Goal: Information Seeking & Learning: Understand process/instructions

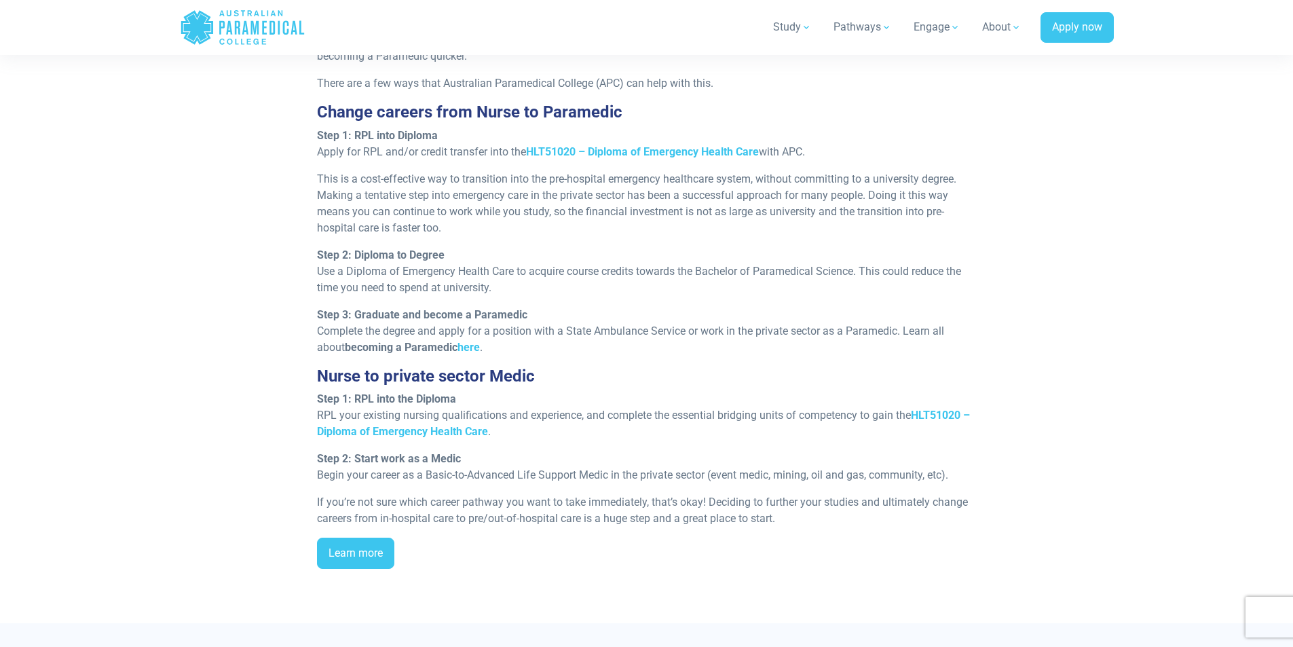
drag, startPoint x: 580, startPoint y: 475, endPoint x: 997, endPoint y: 470, distance: 416.7
click at [997, 470] on div "It’s worth noting that to become a Paramedic, you are required to hold a Bachel…" at bounding box center [647, 298] width 810 height 564
click at [1005, 453] on div "It’s worth noting that to become a Paramedic, you are required to hold a Bachel…" at bounding box center [647, 298] width 810 height 564
drag, startPoint x: 552, startPoint y: 333, endPoint x: 646, endPoint y: 328, distance: 94.4
click at [646, 328] on p "Step 3: Graduate and become a Paramedic Complete the degree and apply for a pos…" at bounding box center [646, 331] width 659 height 49
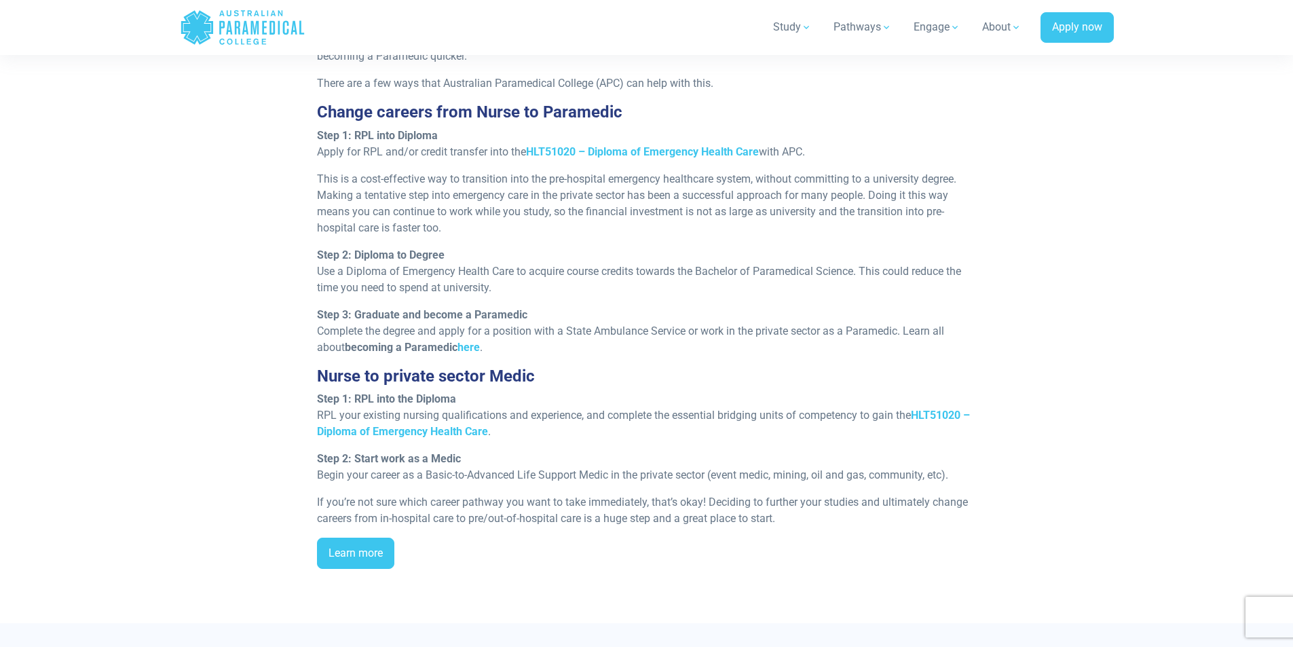
click at [644, 347] on p "Step 3: Graduate and become a Paramedic Complete the degree and apply for a pos…" at bounding box center [646, 331] width 659 height 49
drag, startPoint x: 415, startPoint y: 256, endPoint x: 523, endPoint y: 275, distance: 110.2
click at [523, 275] on p "Step 2: Diploma to Degree Use a Diploma of Emergency Health Care to acquire cou…" at bounding box center [646, 271] width 659 height 49
click at [516, 297] on div "It’s worth noting that to become a Paramedic, you are required to hold a Bachel…" at bounding box center [646, 298] width 675 height 564
drag, startPoint x: 519, startPoint y: 281, endPoint x: 377, endPoint y: 260, distance: 143.4
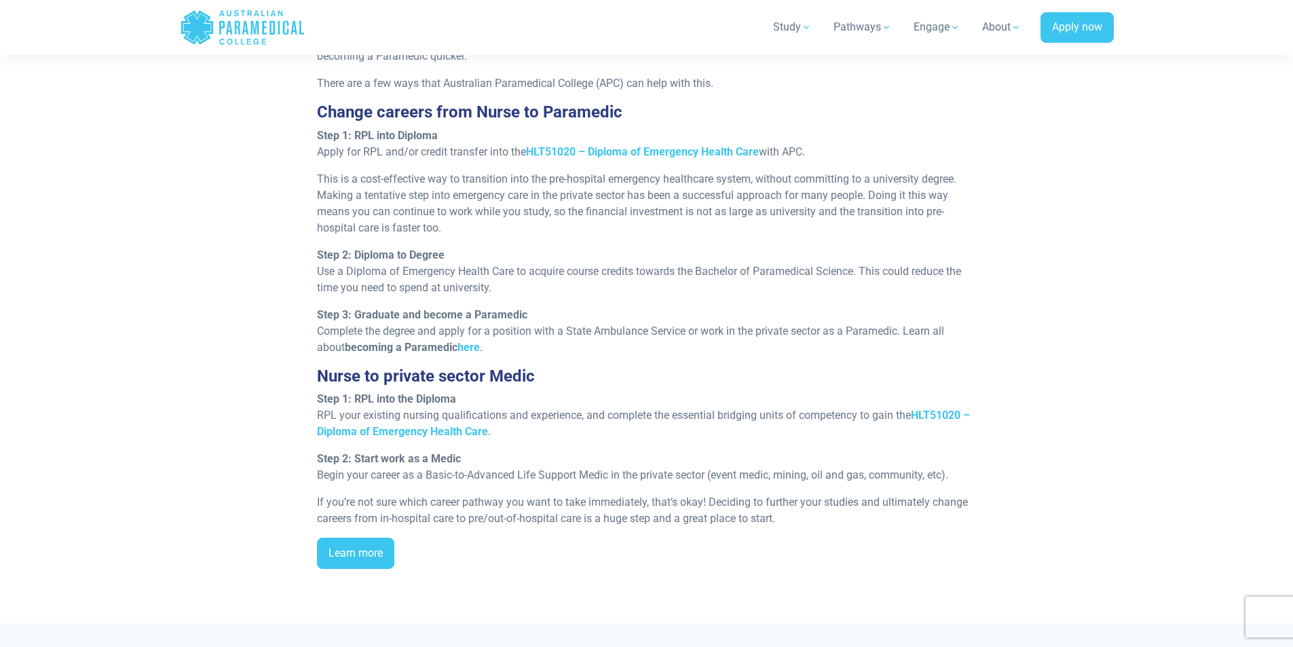
click at [377, 260] on p "Step 2: Diploma to Degree Use a Diploma of Emergency Health Care to acquire cou…" at bounding box center [646, 271] width 659 height 49
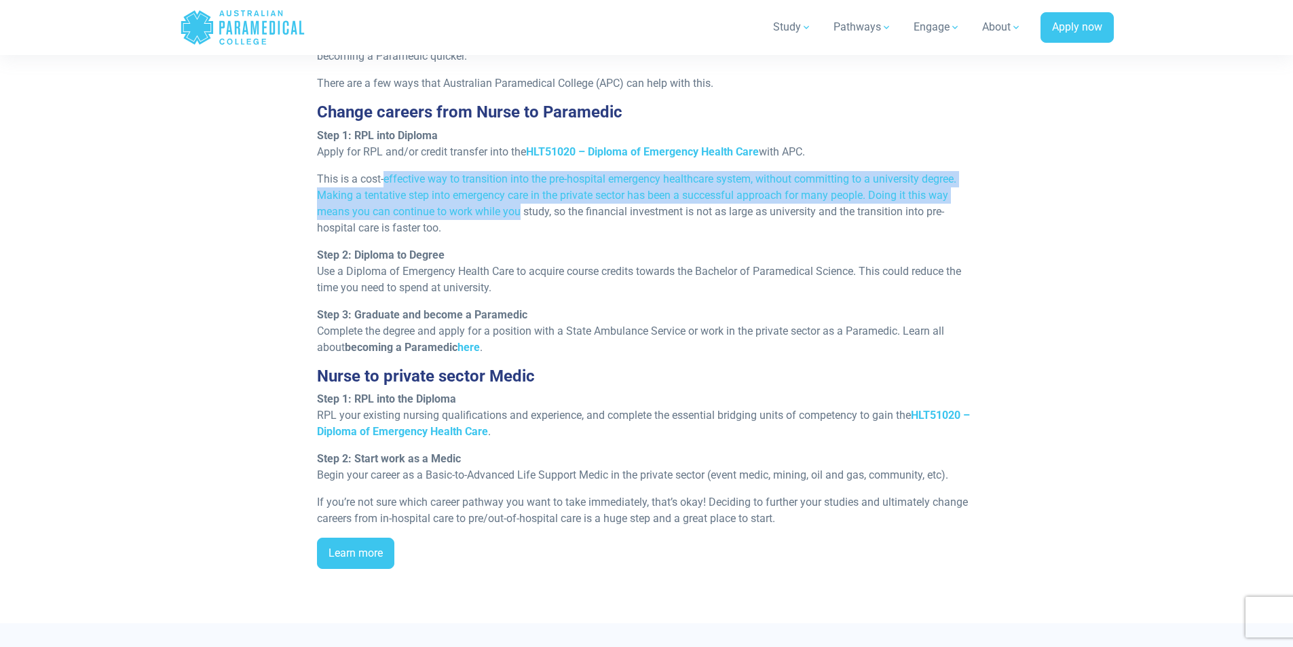
drag, startPoint x: 386, startPoint y: 183, endPoint x: 520, endPoint y: 207, distance: 136.4
click at [520, 207] on p "This is a cost-effective way to transition into the pre-hospital emergency heal…" at bounding box center [646, 203] width 659 height 65
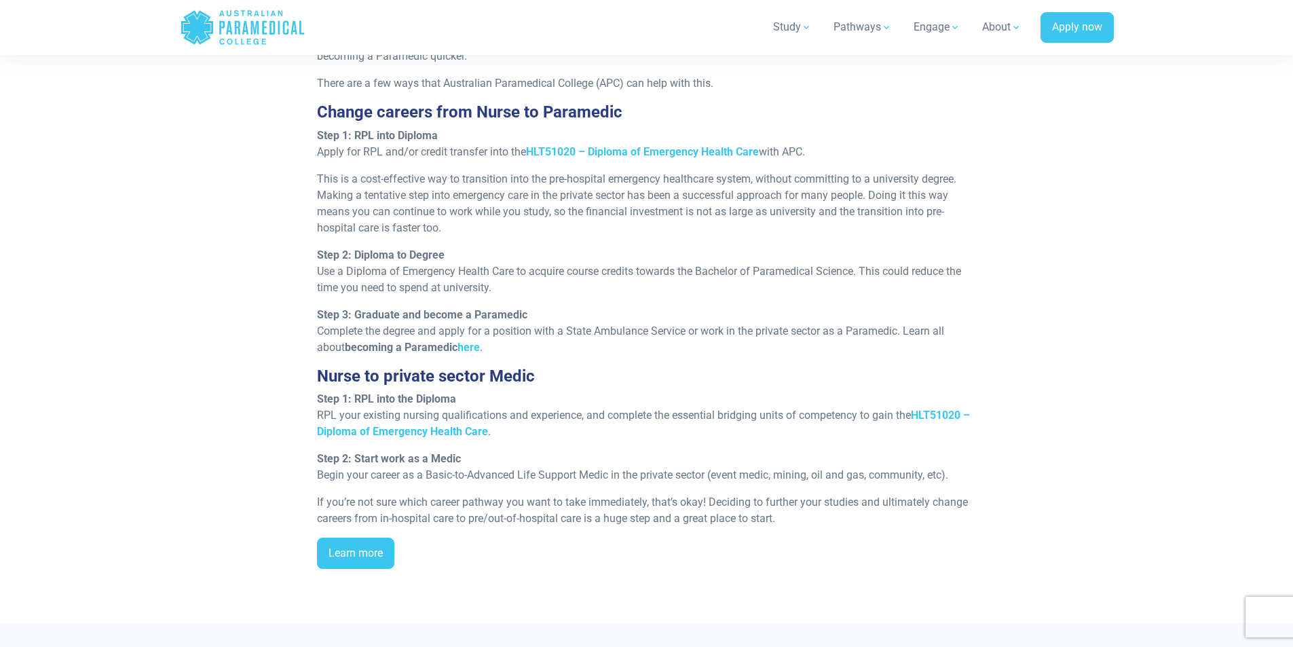
click at [533, 227] on p "This is a cost-effective way to transition into the pre-hospital emergency heal…" at bounding box center [646, 203] width 659 height 65
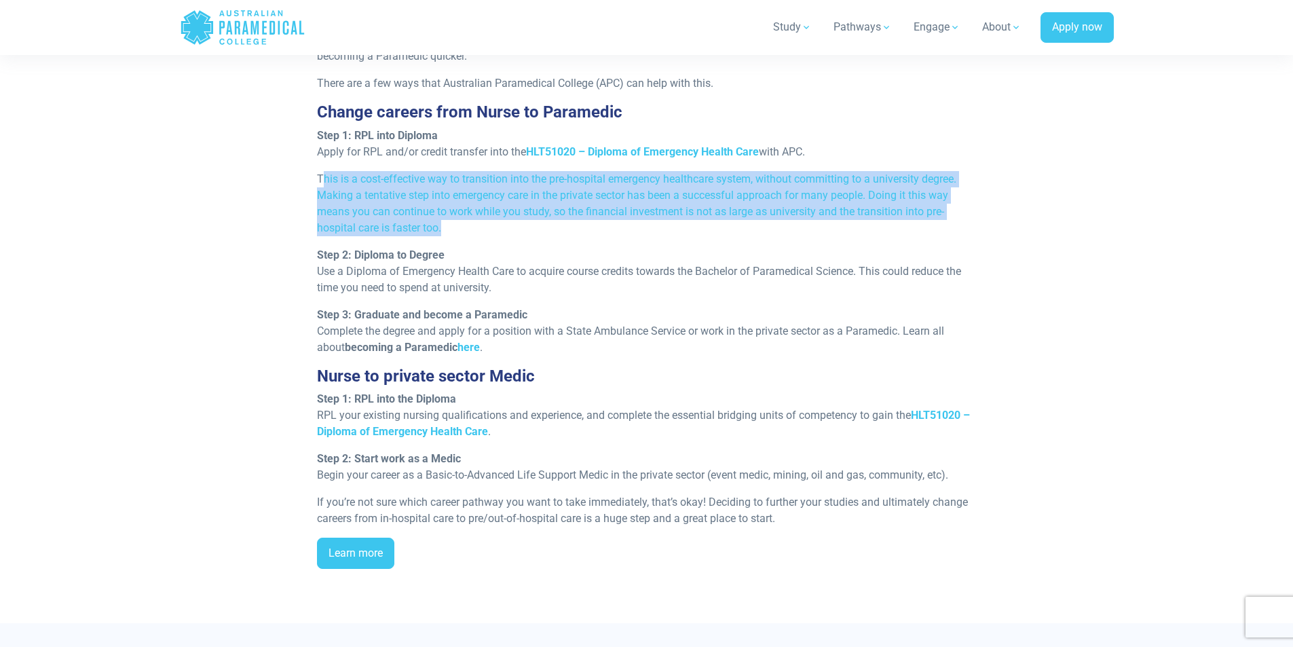
drag, startPoint x: 533, startPoint y: 227, endPoint x: 324, endPoint y: 183, distance: 213.6
click at [324, 183] on p "This is a cost-effective way to transition into the pre-hospital emergency heal…" at bounding box center [646, 203] width 659 height 65
click at [453, 201] on p "This is a cost-effective way to transition into the pre-hospital emergency heal…" at bounding box center [646, 203] width 659 height 65
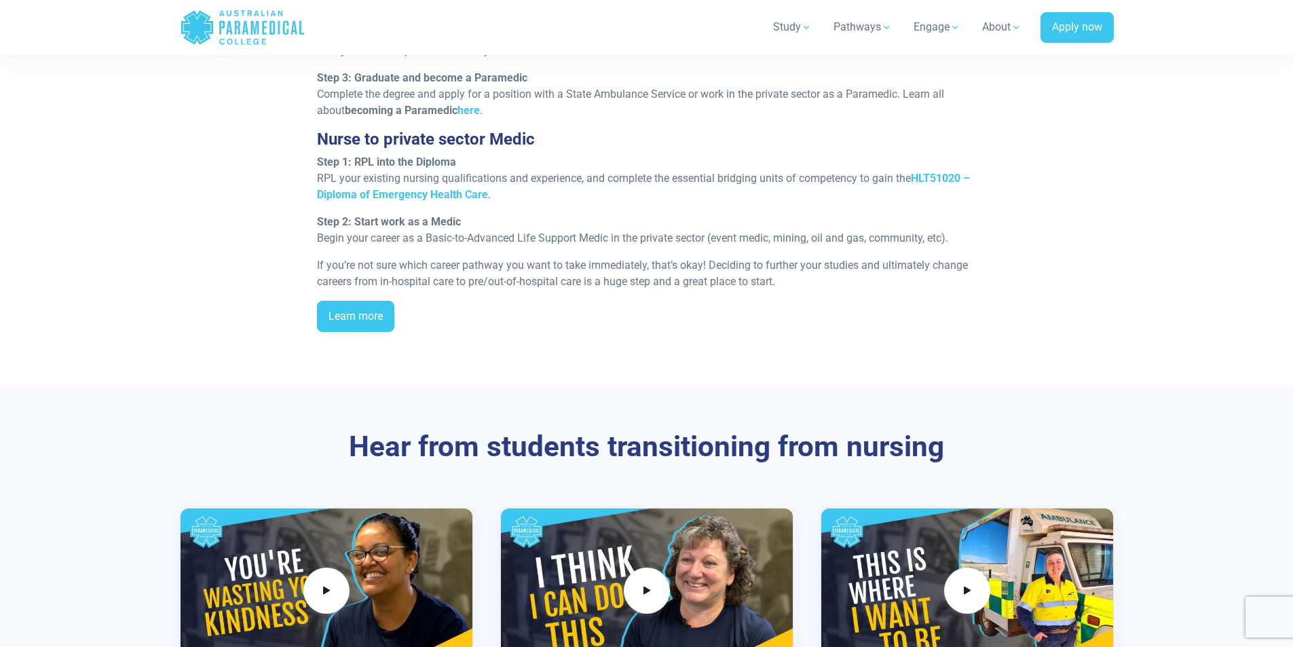
scroll to position [1589, 0]
